Goal: Transaction & Acquisition: Purchase product/service

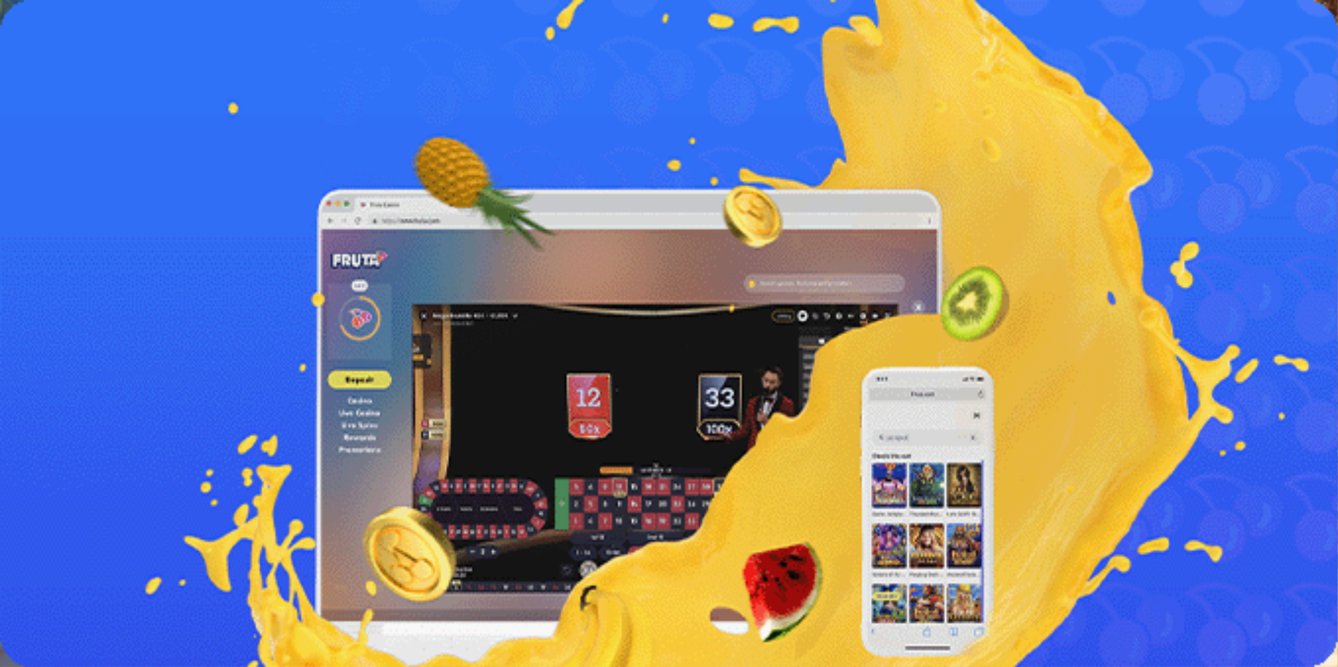
click at [76, 52] on span "Kirjaudu" at bounding box center [91, 48] width 32 height 10
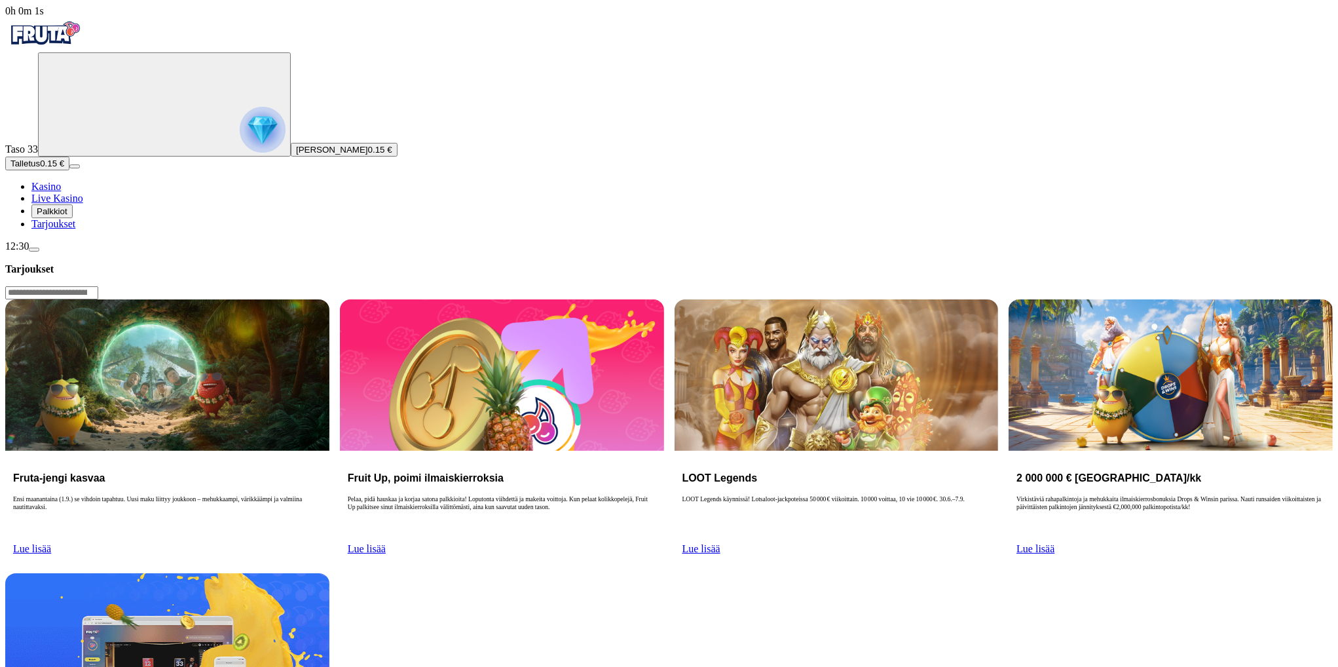
click at [40, 168] on span "Talletus" at bounding box center [24, 163] width 29 height 10
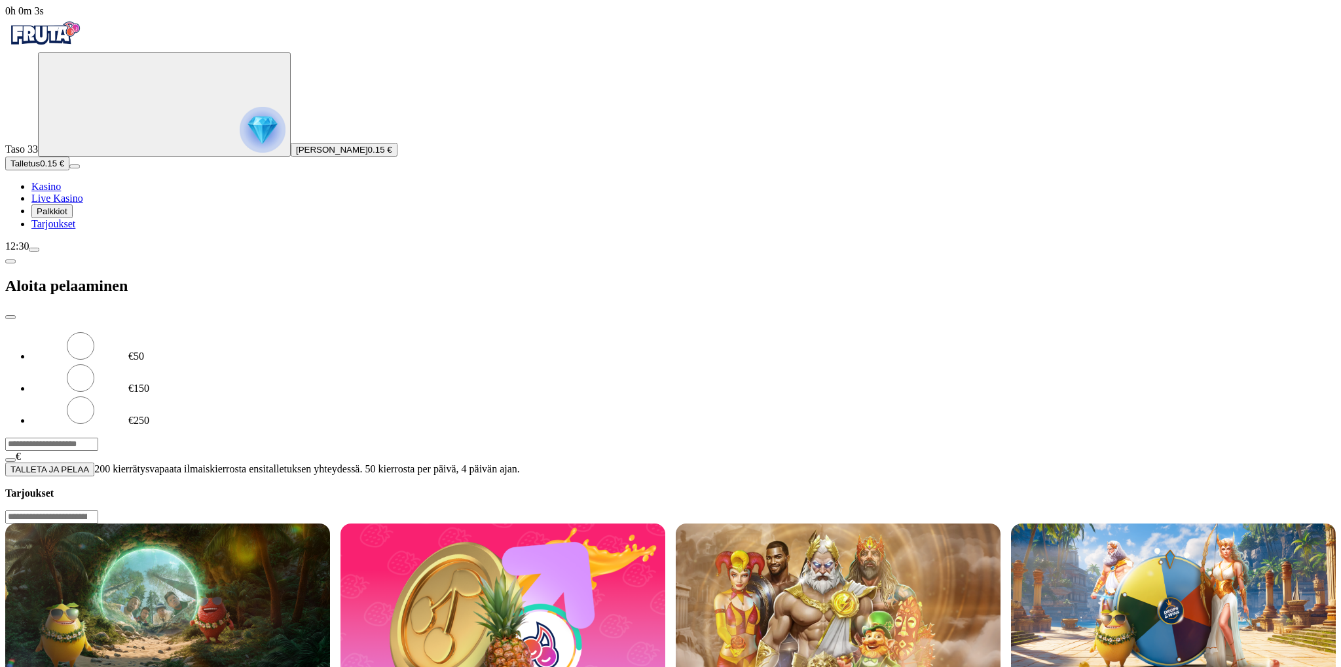
click at [98, 437] on input "***" at bounding box center [51, 443] width 93 height 13
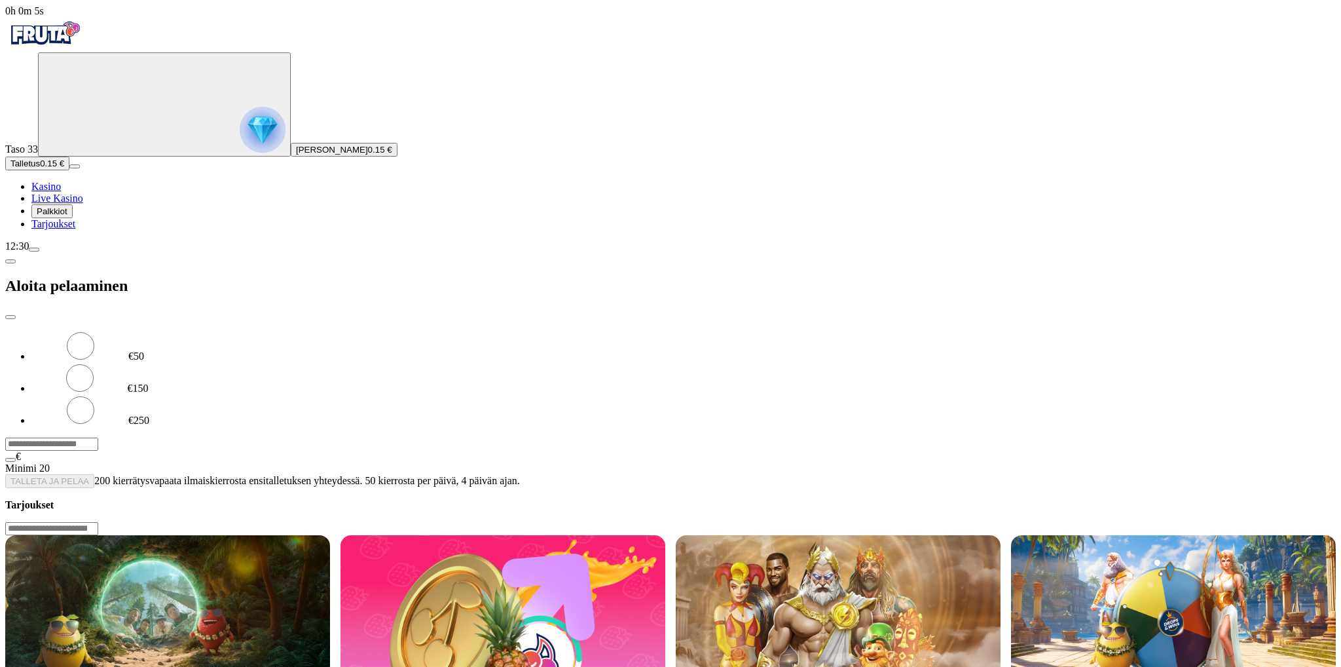
type input "***"
click at [5, 474] on button "TALLETA JA PELAA" at bounding box center [49, 481] width 89 height 14
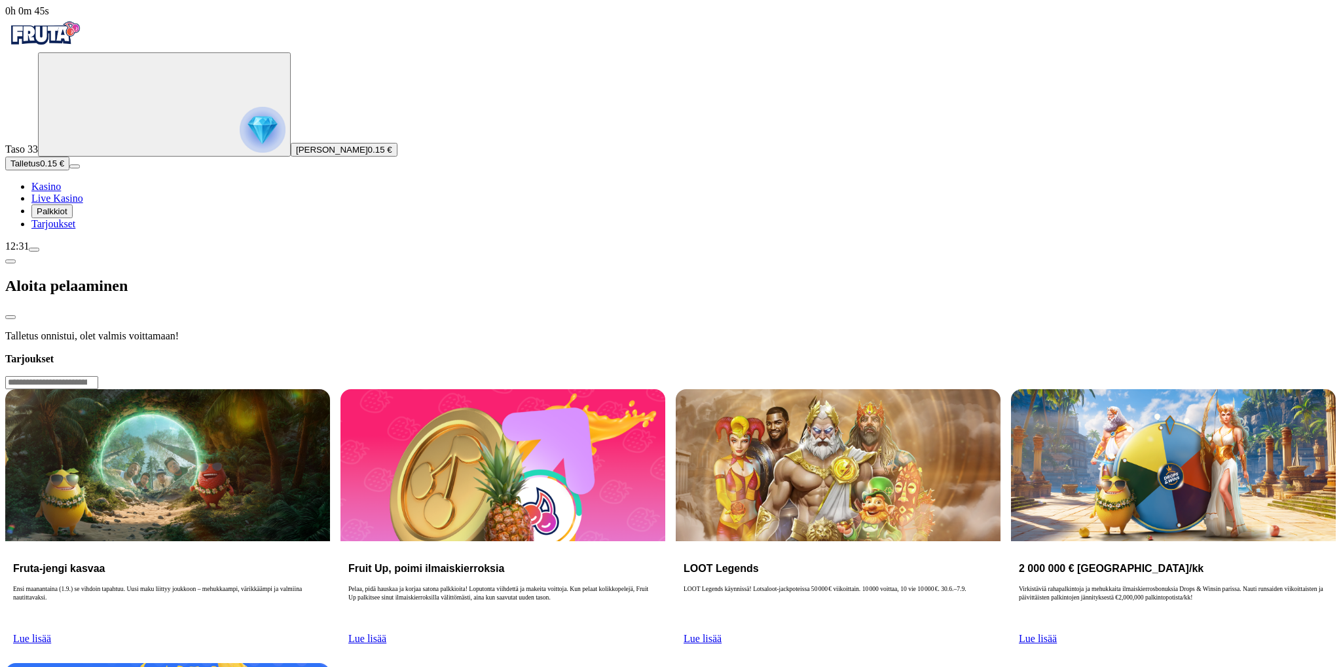
click at [60, 192] on span "Kasino" at bounding box center [45, 186] width 29 height 11
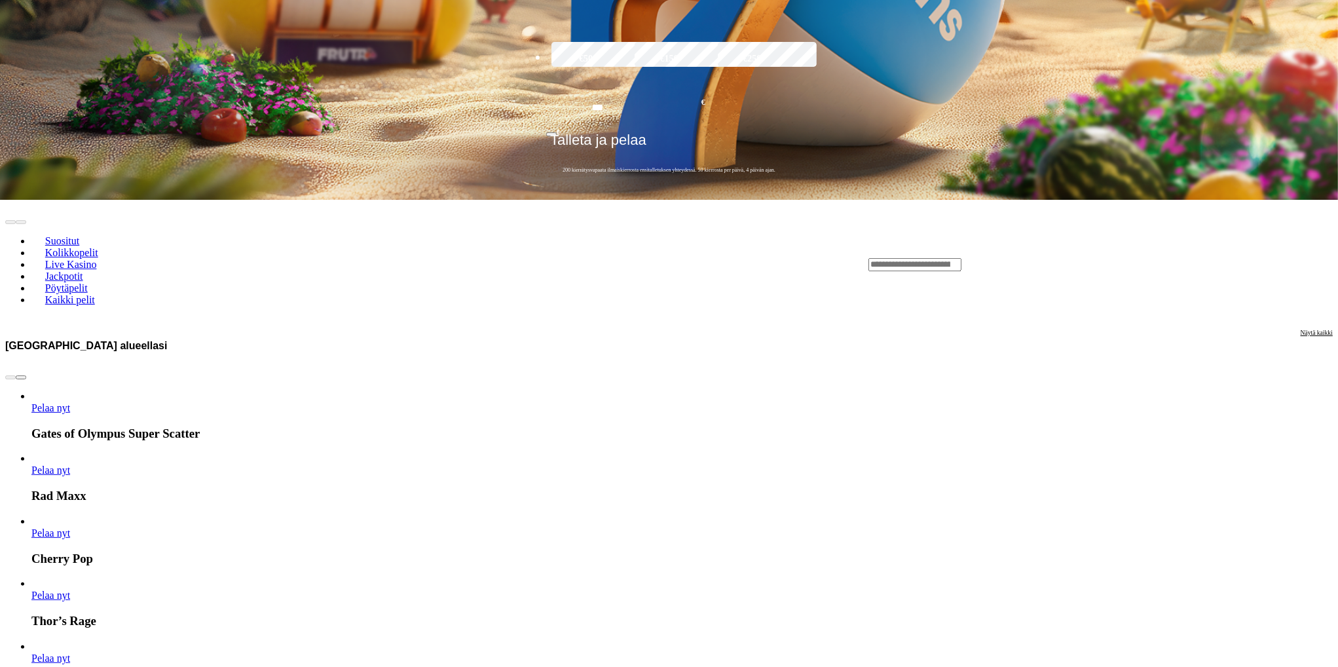
scroll to position [524, 0]
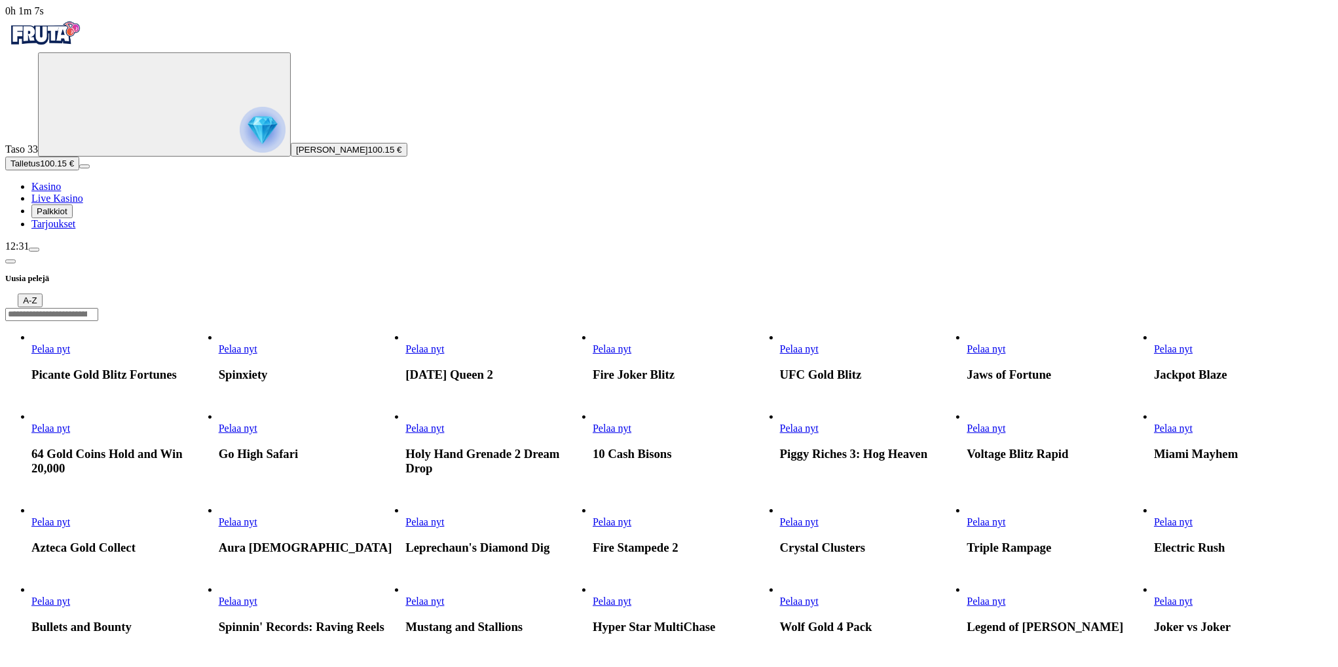
click at [98, 308] on input "Search" at bounding box center [51, 314] width 93 height 13
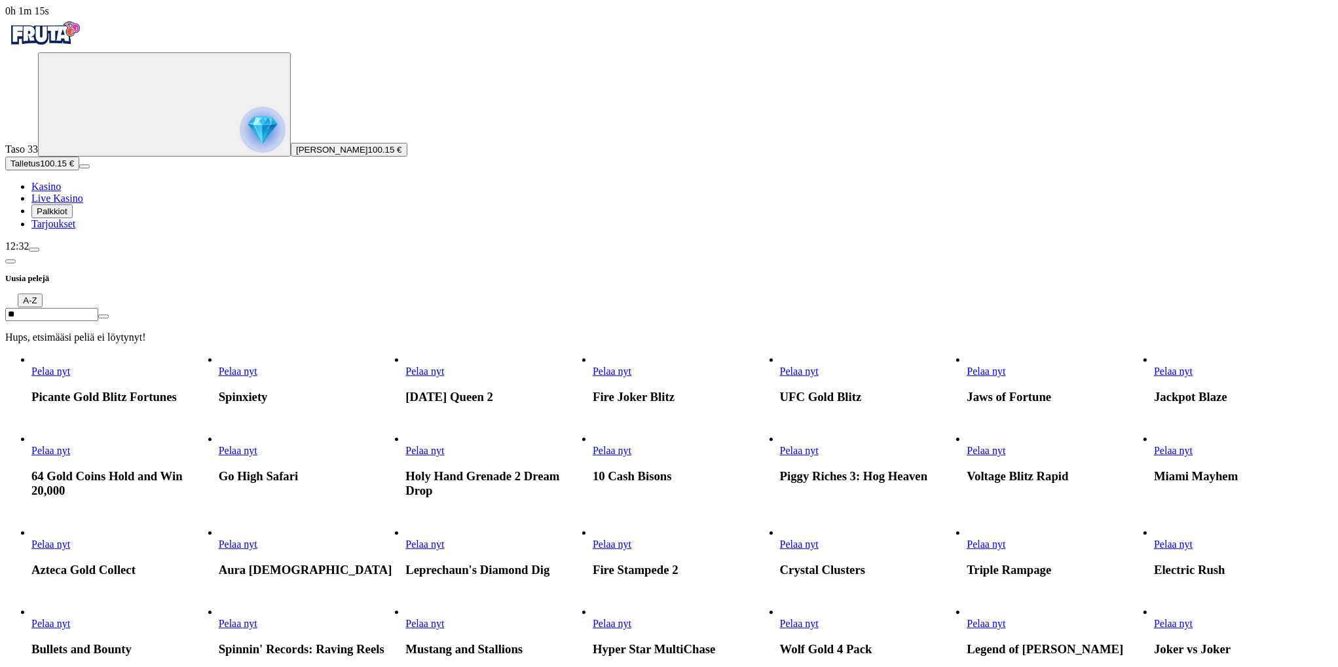
type input "*"
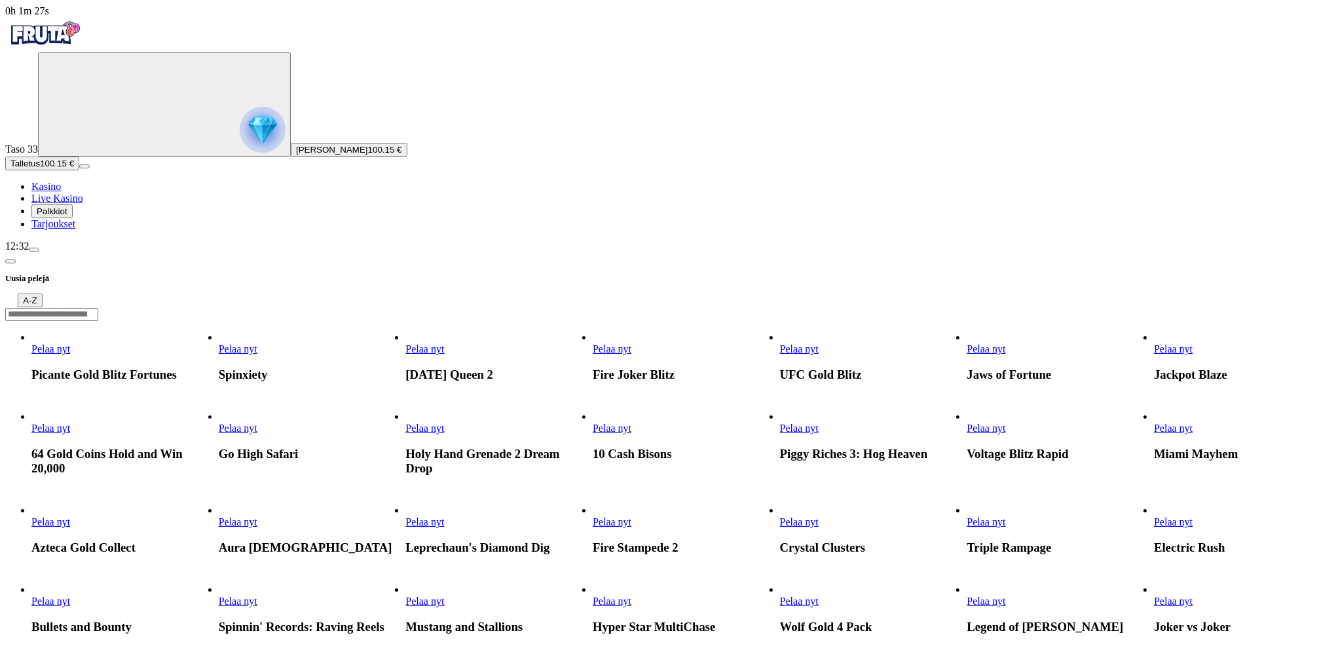
click at [61, 43] on img "Primary" at bounding box center [44, 33] width 79 height 33
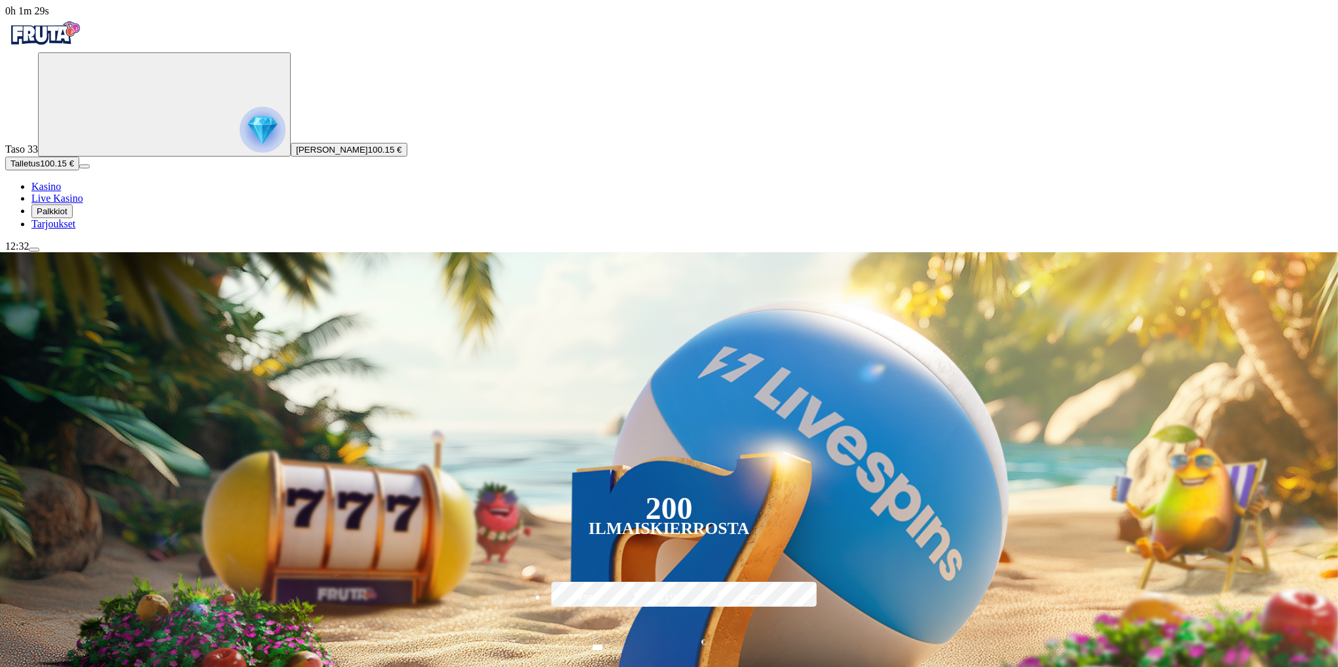
scroll to position [262, 0]
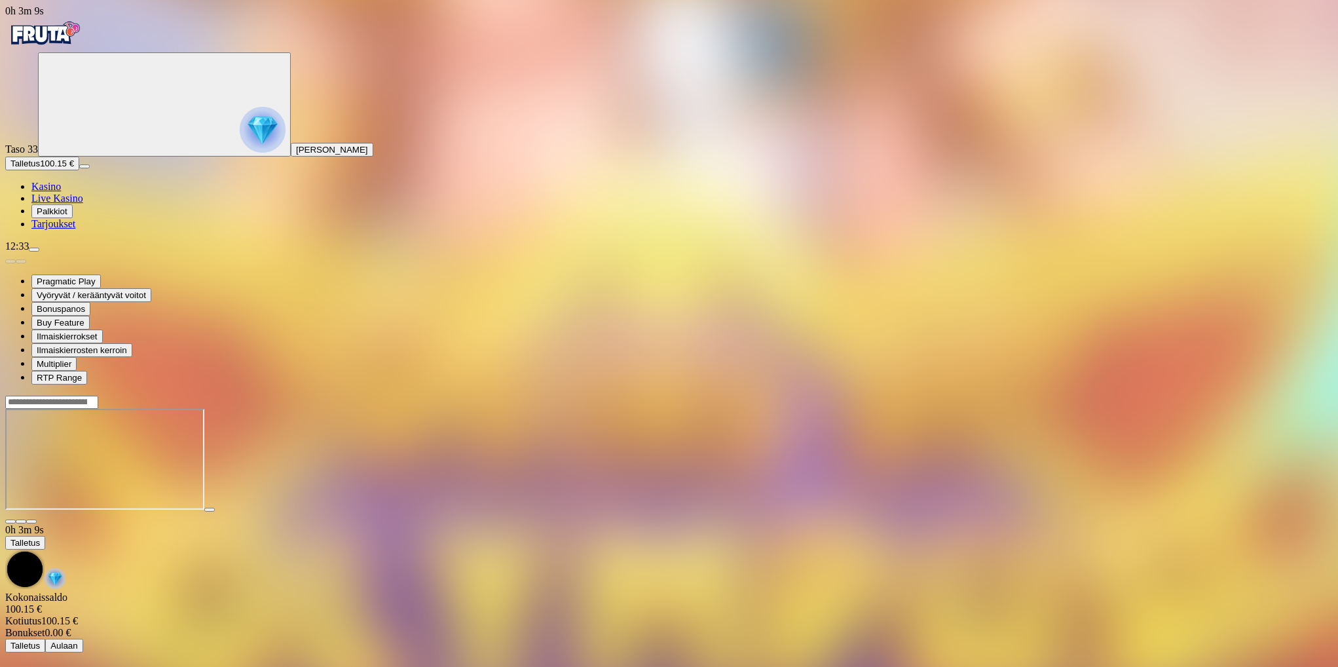
click at [84, 45] on img "Primary" at bounding box center [44, 33] width 79 height 33
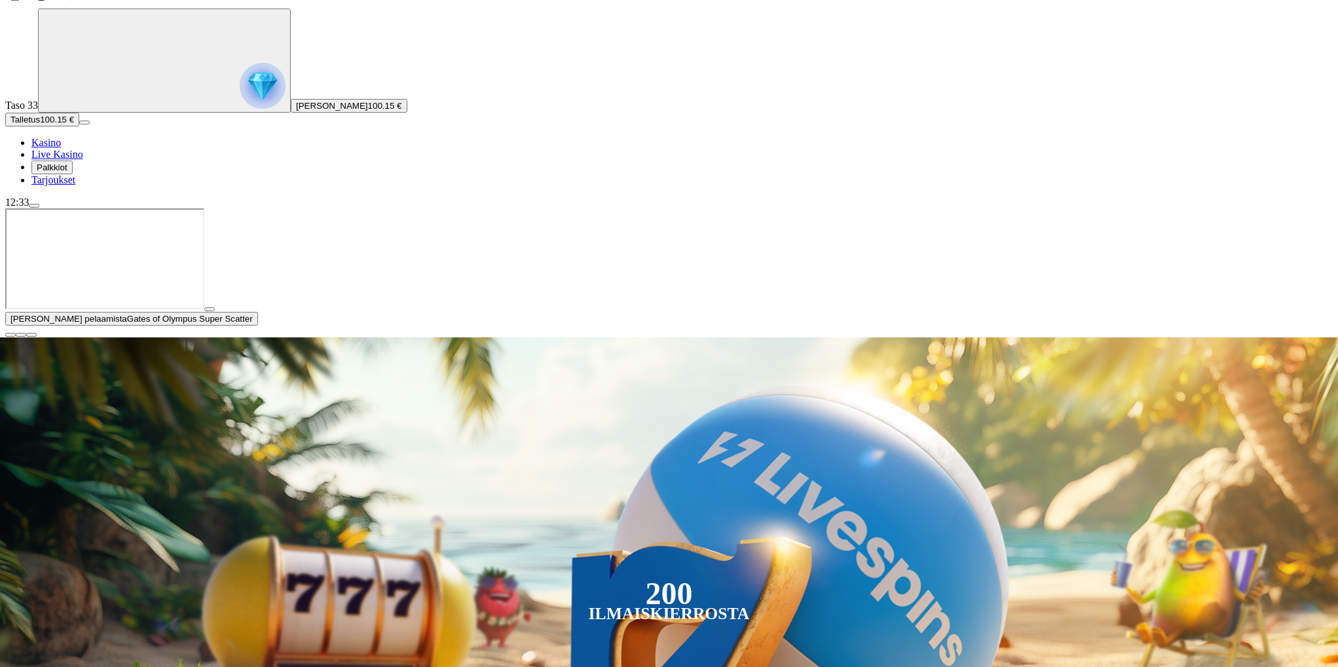
scroll to position [196, 0]
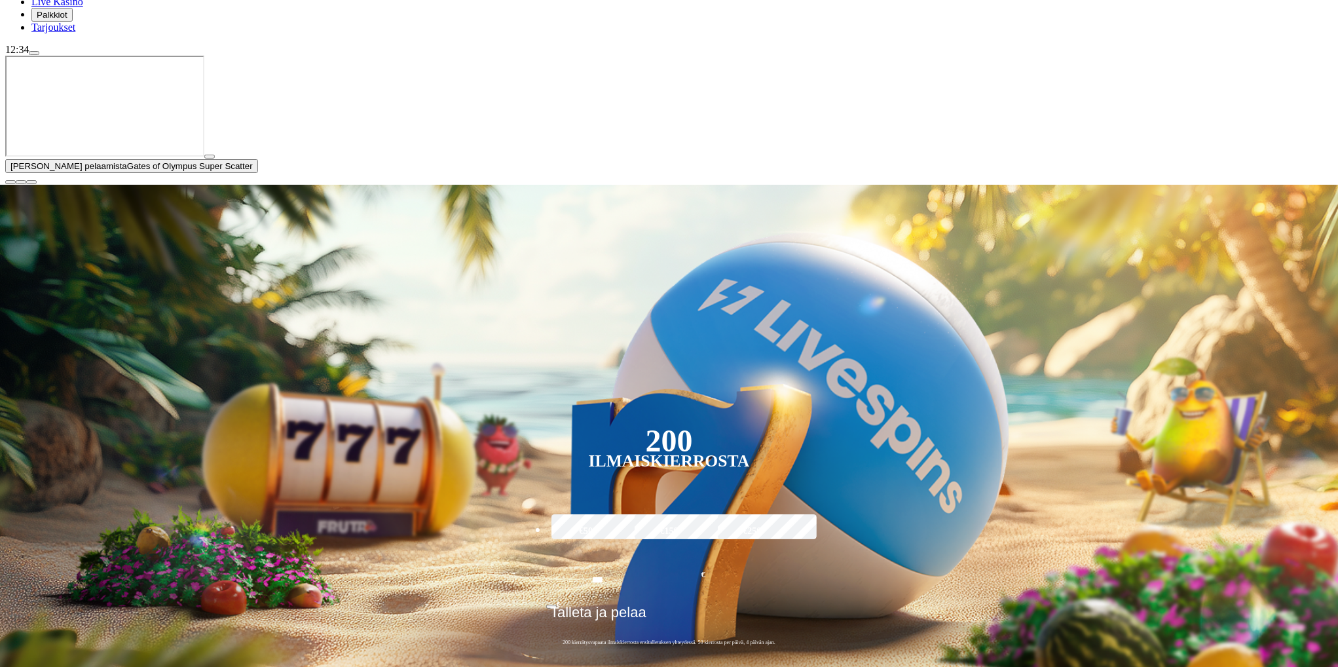
click at [10, 182] on span "close icon" at bounding box center [10, 182] width 0 height 0
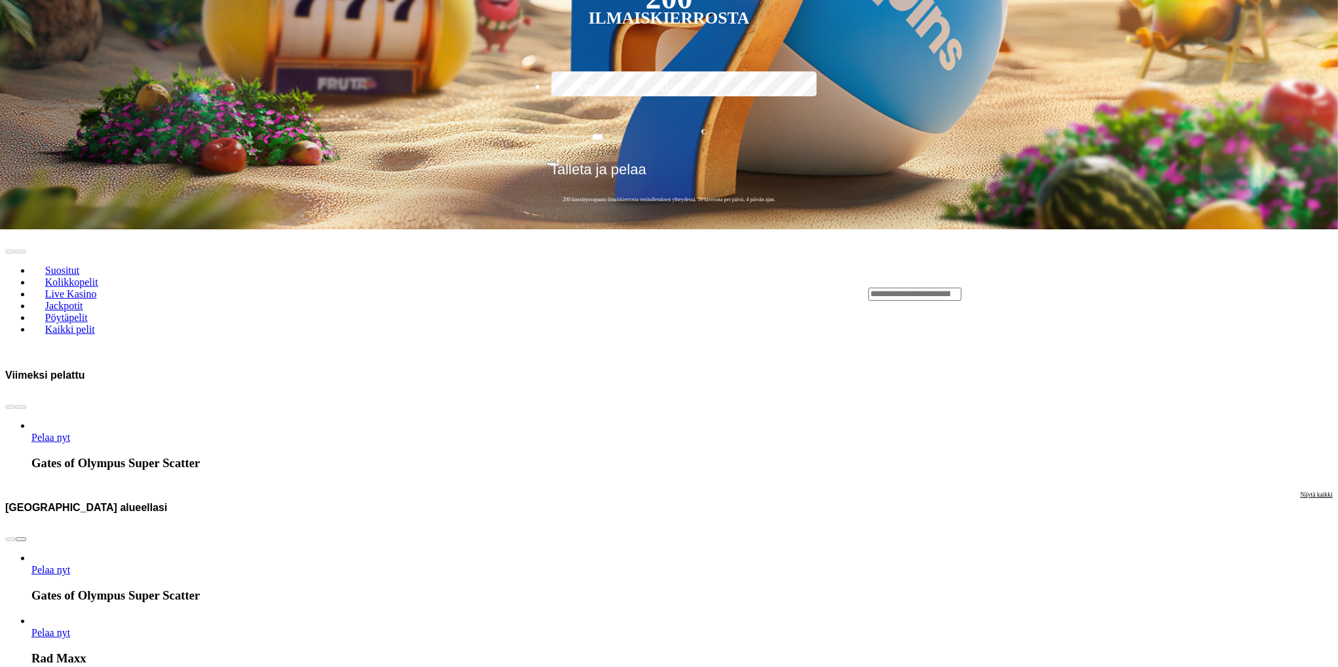
scroll to position [589, 0]
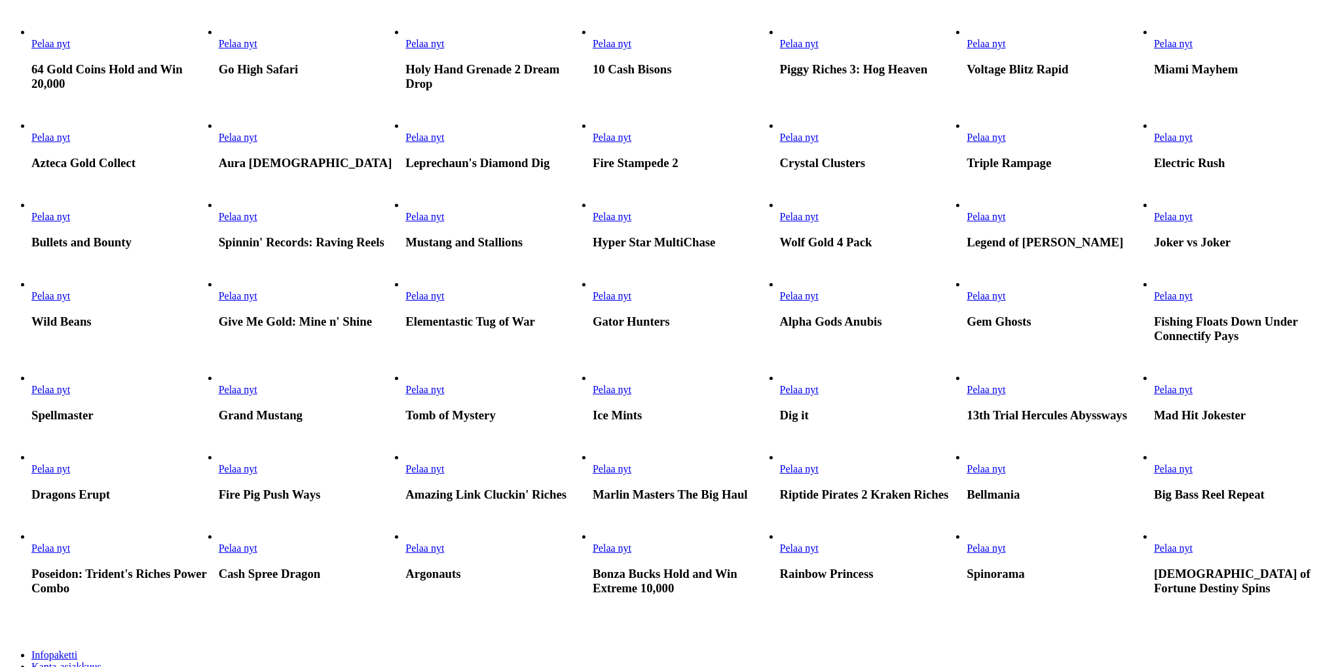
scroll to position [393, 0]
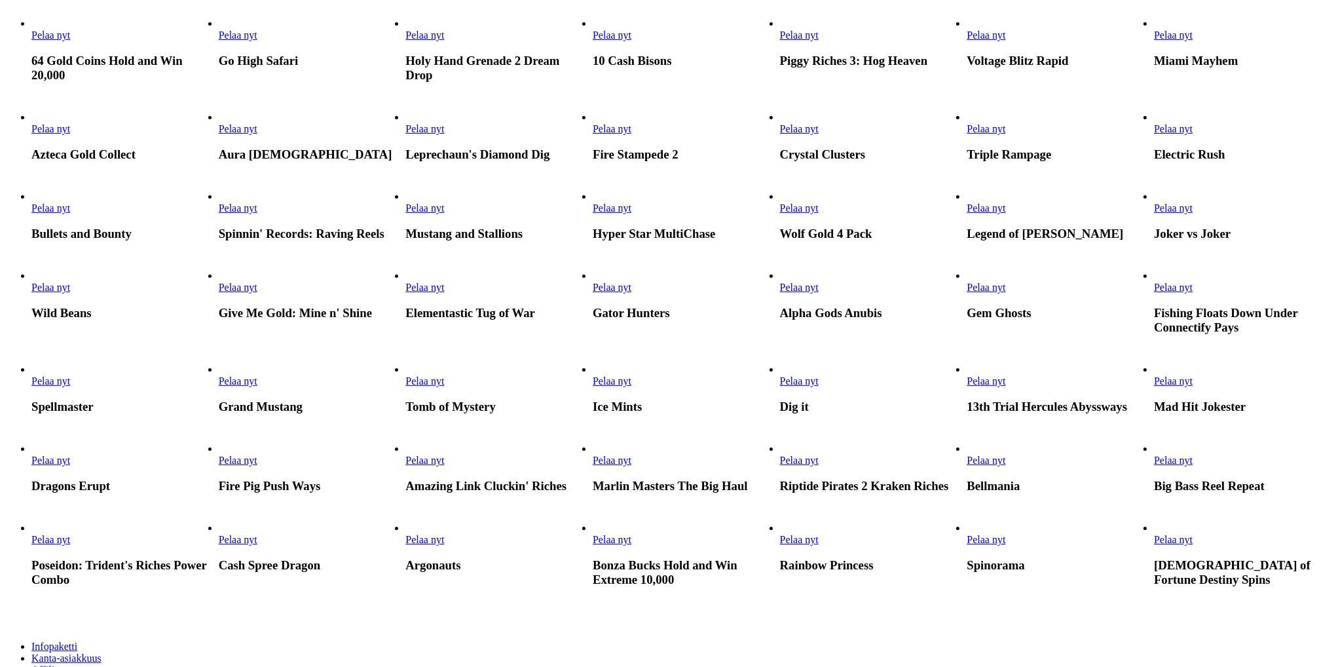
click at [70, 213] on span "Pelaa nyt" at bounding box center [50, 207] width 39 height 11
